Goal: Check status: Check status

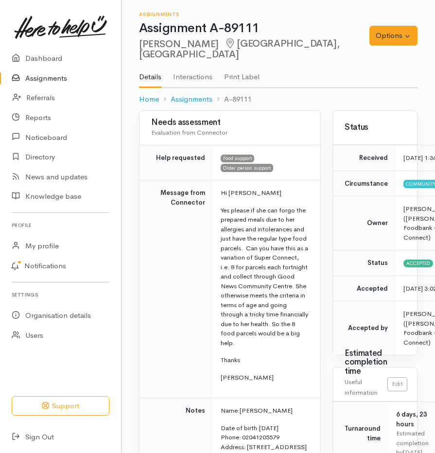
scroll to position [743, 0]
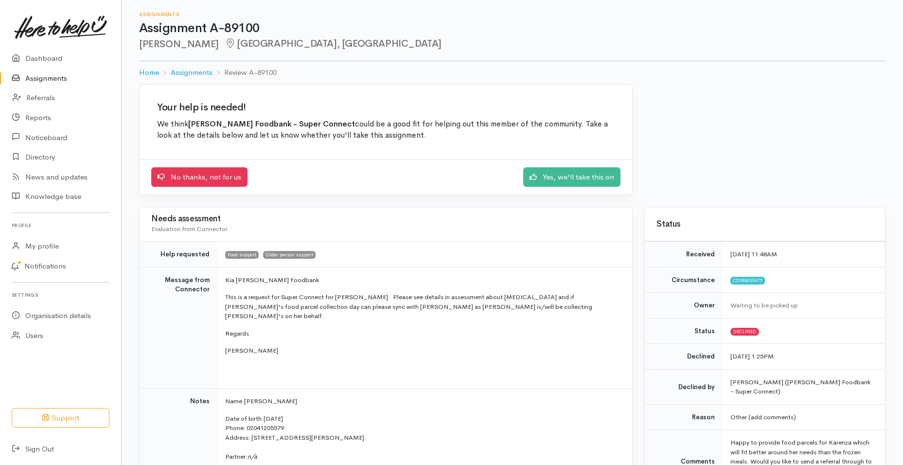
click at [27, 81] on link "Assignments" at bounding box center [60, 79] width 121 height 20
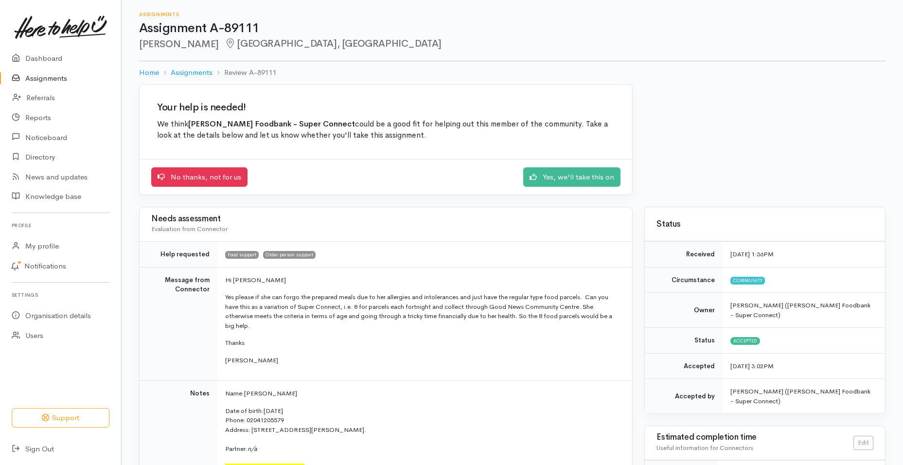
click at [56, 80] on link "Assignments" at bounding box center [60, 79] width 121 height 20
